Goal: Transaction & Acquisition: Download file/media

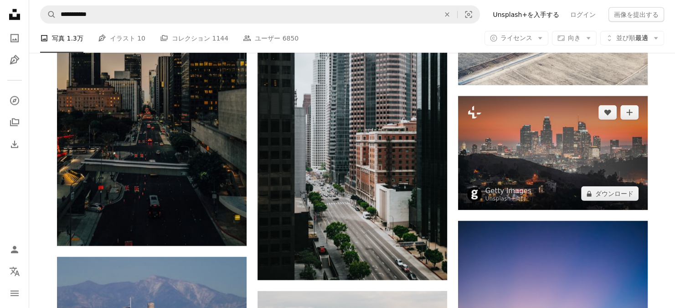
scroll to position [9204, 0]
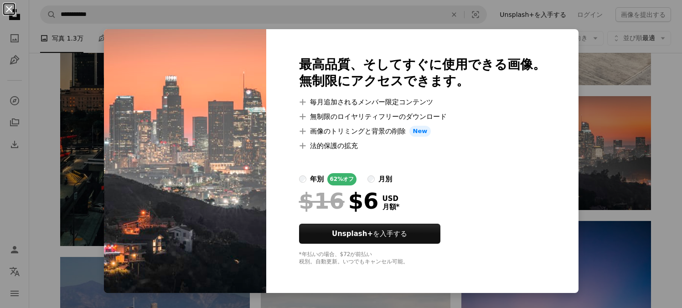
click at [7, 11] on button "An X shape" at bounding box center [9, 9] width 11 height 11
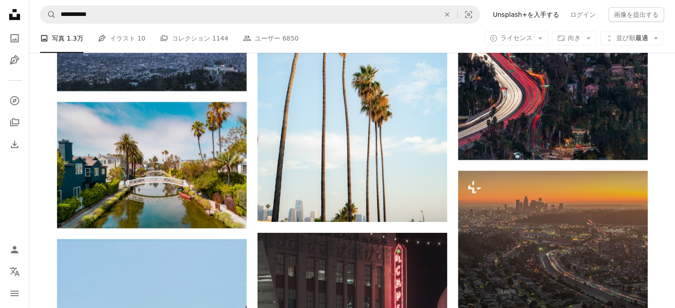
scroll to position [9933, 0]
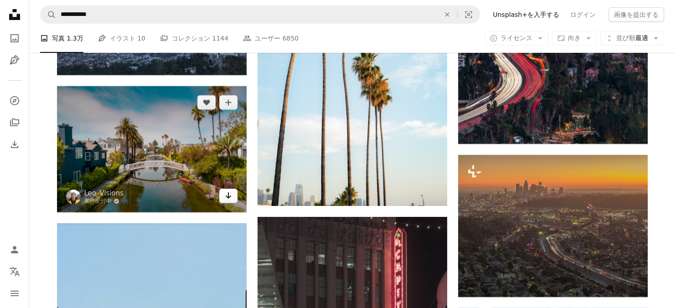
click at [225, 198] on icon "Arrow pointing down" at bounding box center [228, 195] width 7 height 11
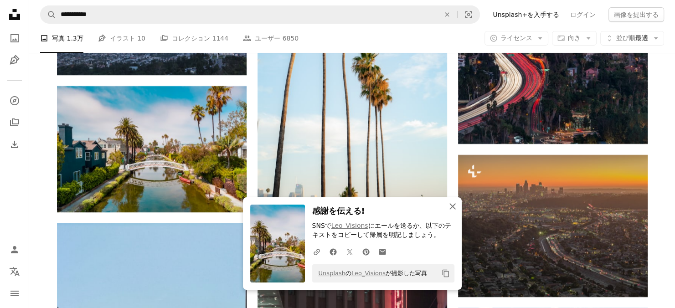
click at [455, 206] on icon "An X shape" at bounding box center [452, 206] width 11 height 11
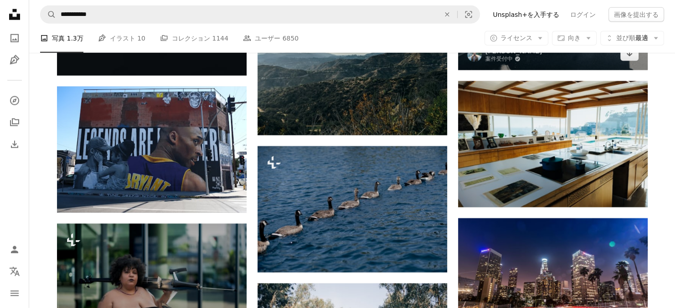
scroll to position [12347, 0]
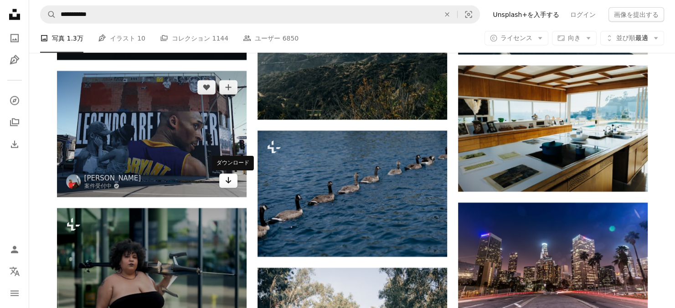
click at [231, 185] on icon "Arrow pointing down" at bounding box center [228, 180] width 7 height 11
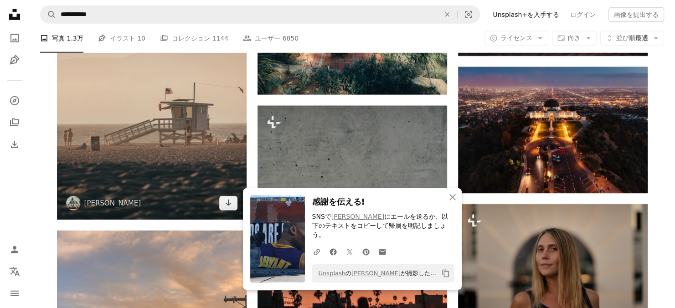
scroll to position [12803, 0]
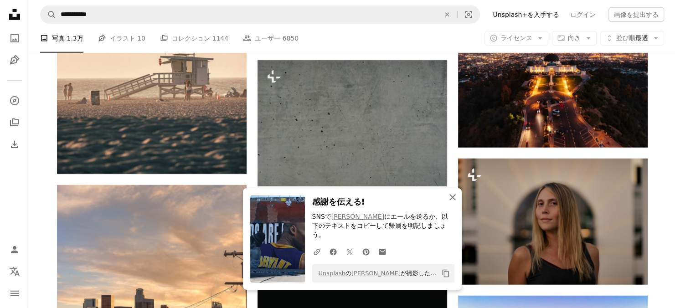
click at [448, 203] on icon "An X shape" at bounding box center [452, 197] width 11 height 11
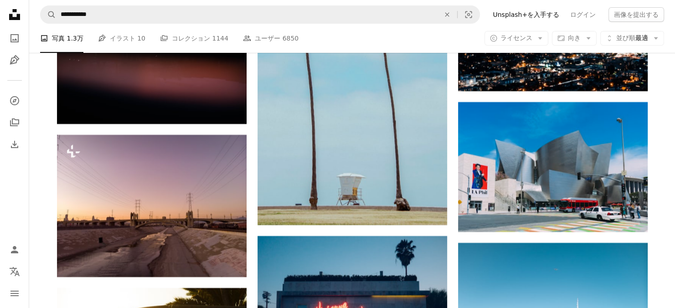
scroll to position [13441, 0]
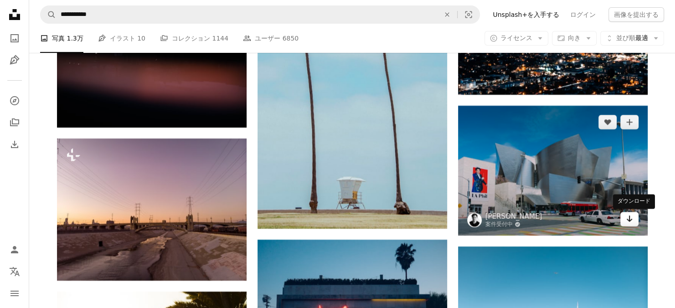
click at [627, 221] on icon "ダウンロード" at bounding box center [629, 219] width 6 height 6
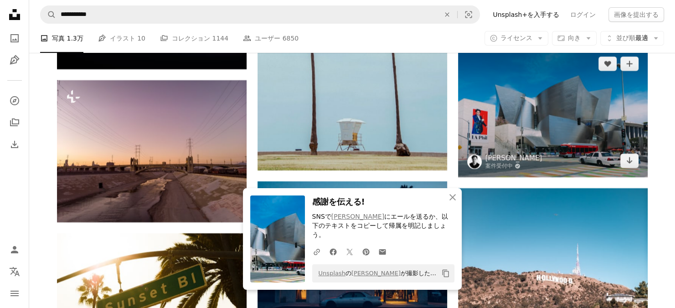
scroll to position [13578, 0]
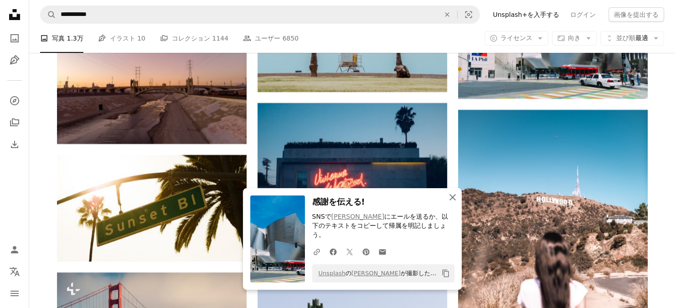
click at [451, 203] on icon "An X shape" at bounding box center [452, 197] width 11 height 11
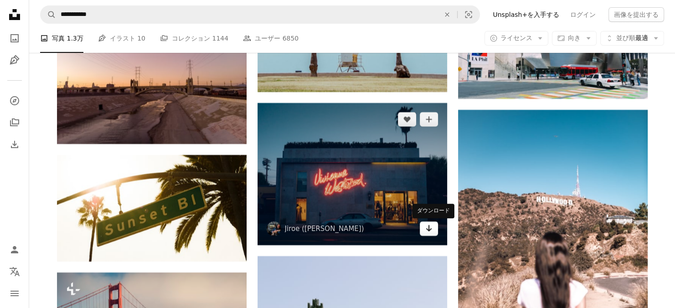
click at [428, 231] on icon "ダウンロード" at bounding box center [429, 228] width 6 height 6
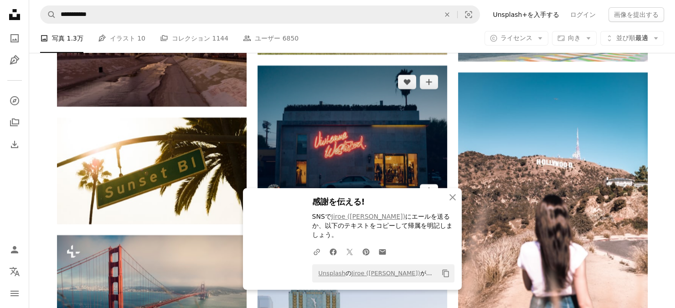
scroll to position [13669, 0]
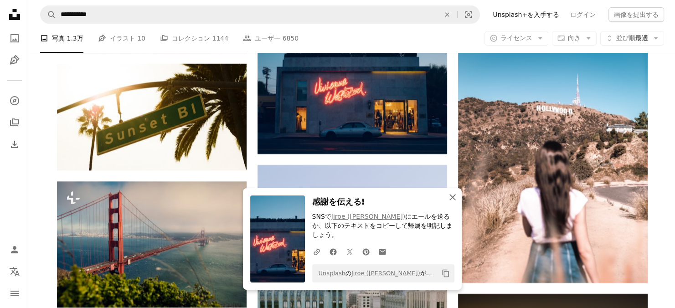
click at [452, 200] on icon "button" at bounding box center [452, 197] width 6 height 6
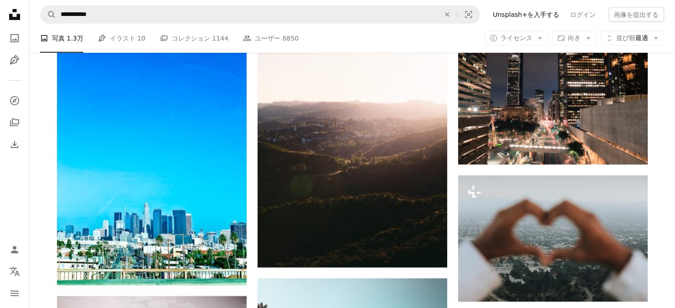
scroll to position [19820, 0]
